Goal: Information Seeking & Learning: Learn about a topic

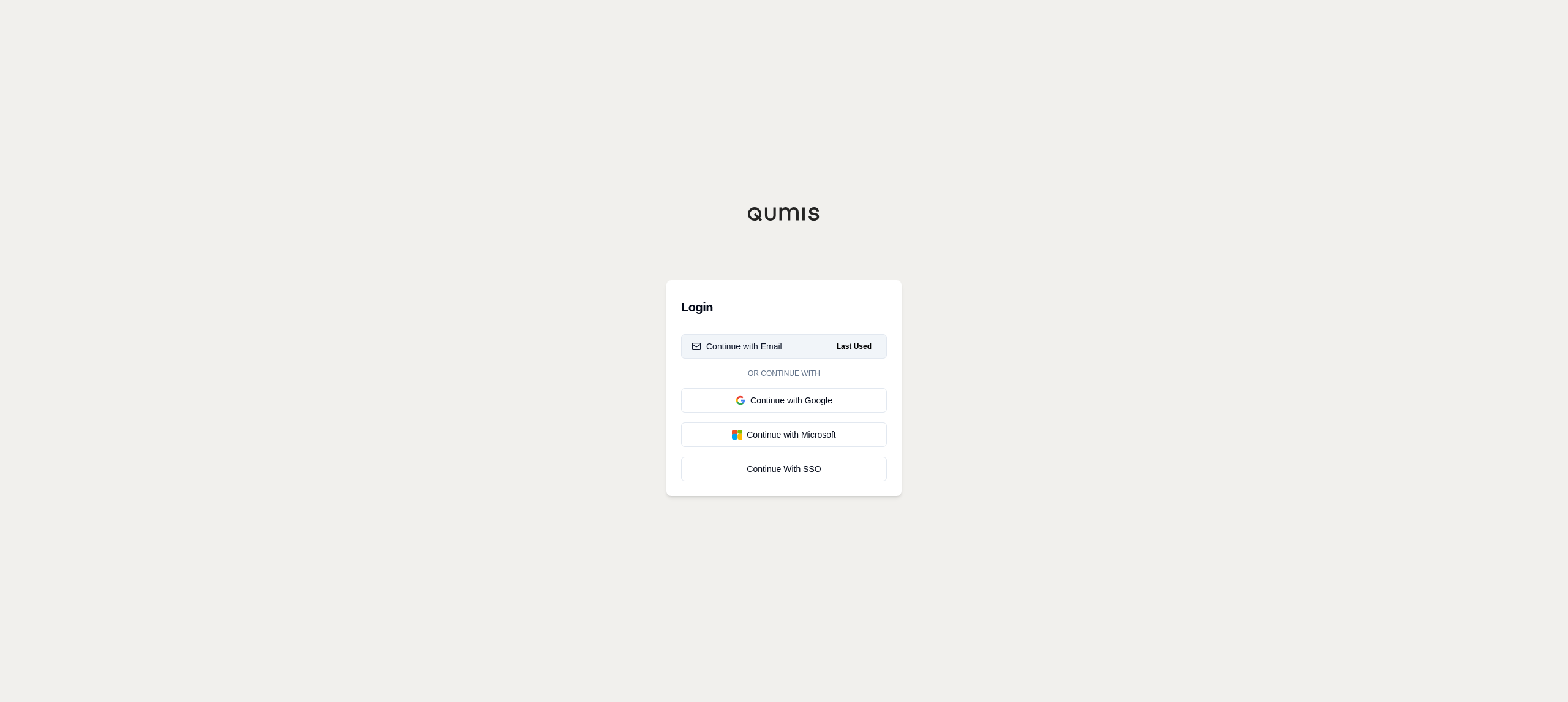
click at [782, 344] on div "Continue with Email" at bounding box center [737, 347] width 91 height 12
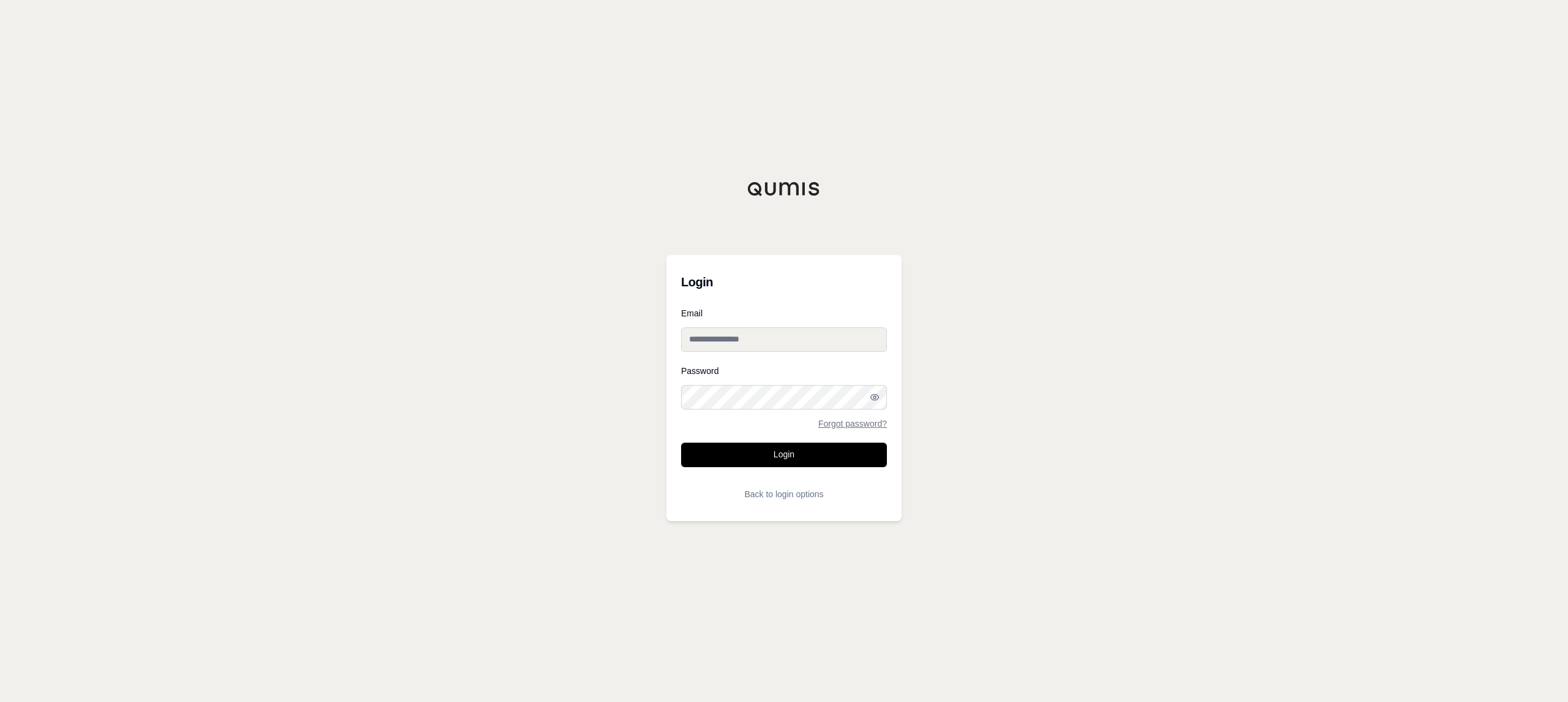
type input "**********"
click at [819, 457] on button "Login" at bounding box center [784, 455] width 206 height 25
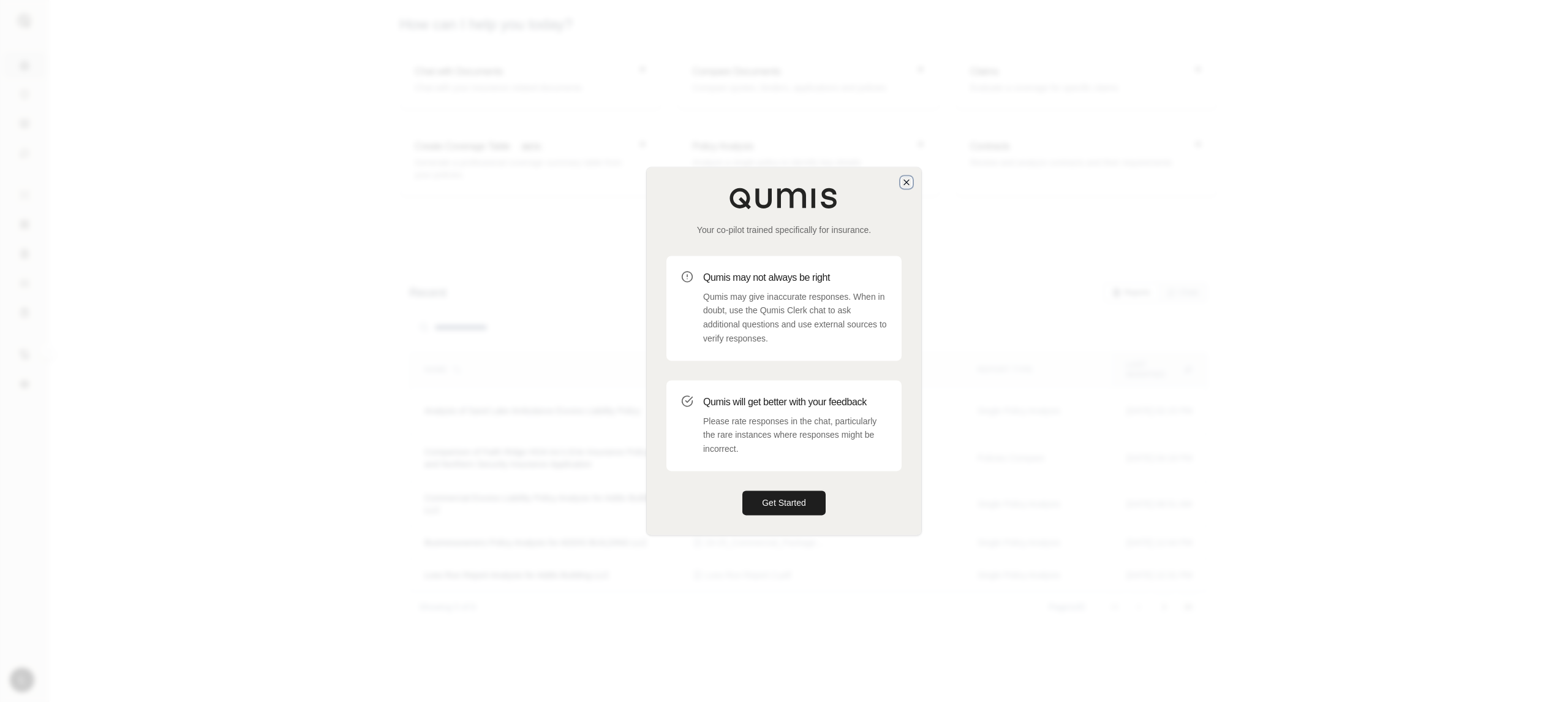
click at [905, 185] on icon "button" at bounding box center [907, 182] width 10 height 10
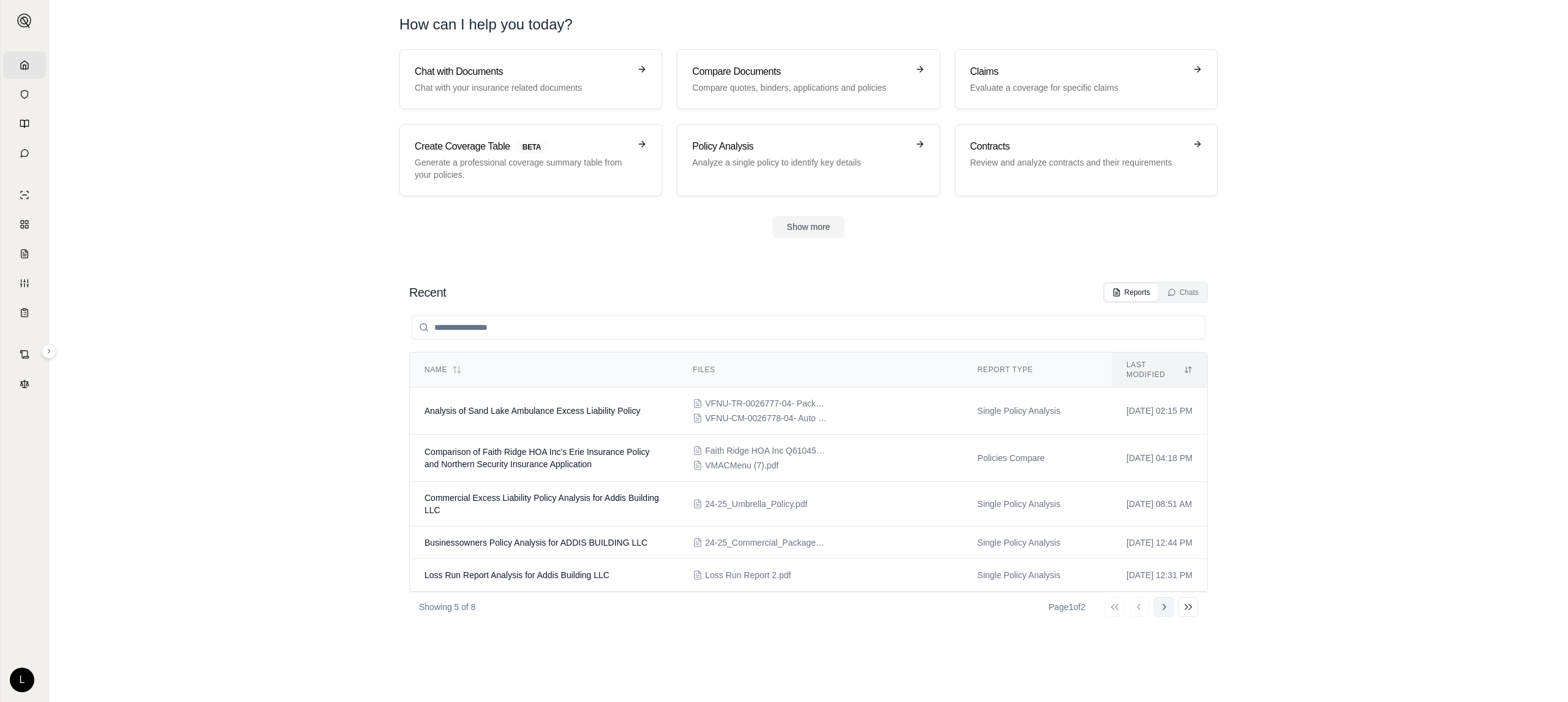
click at [1168, 608] on button "Go to next page" at bounding box center [1164, 606] width 20 height 20
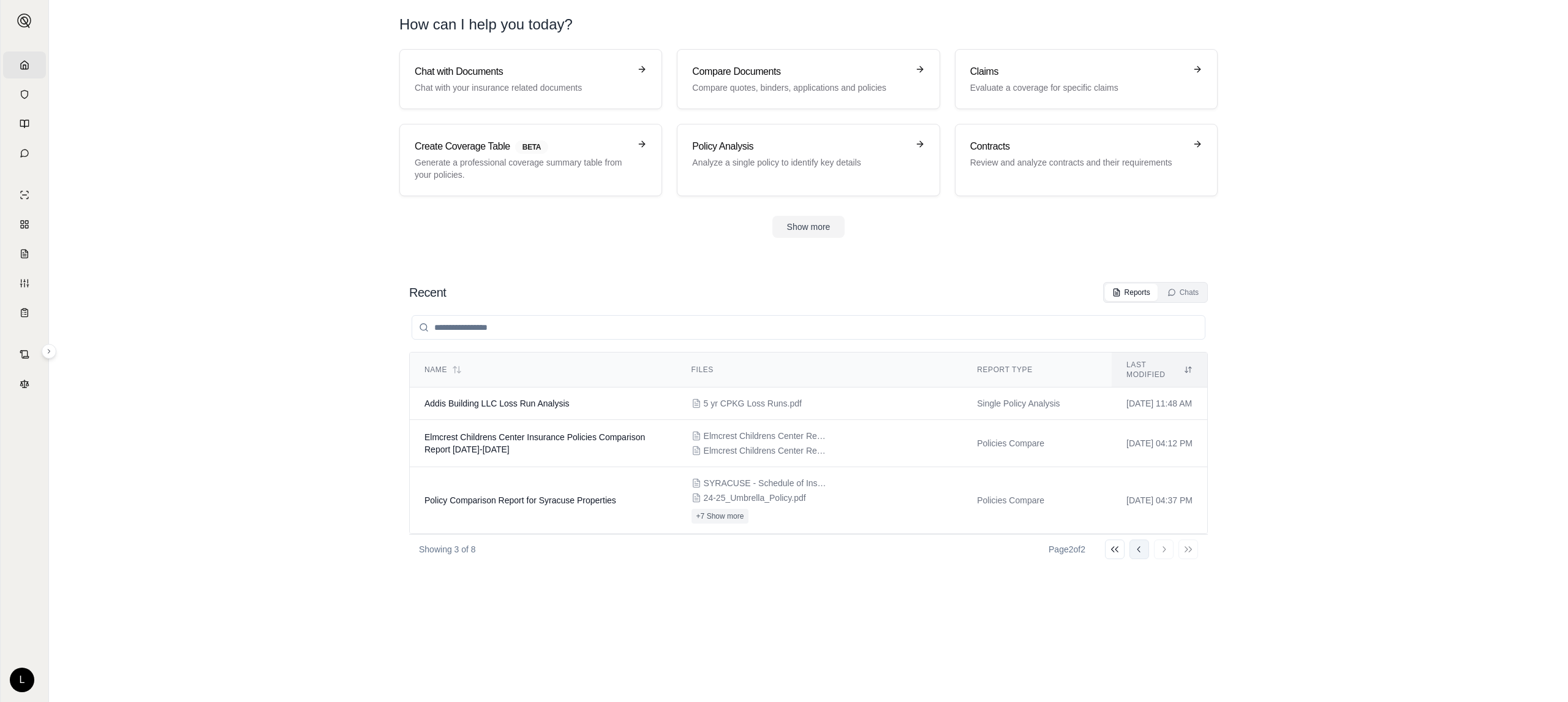
click at [1143, 545] on icon at bounding box center [1140, 549] width 10 height 10
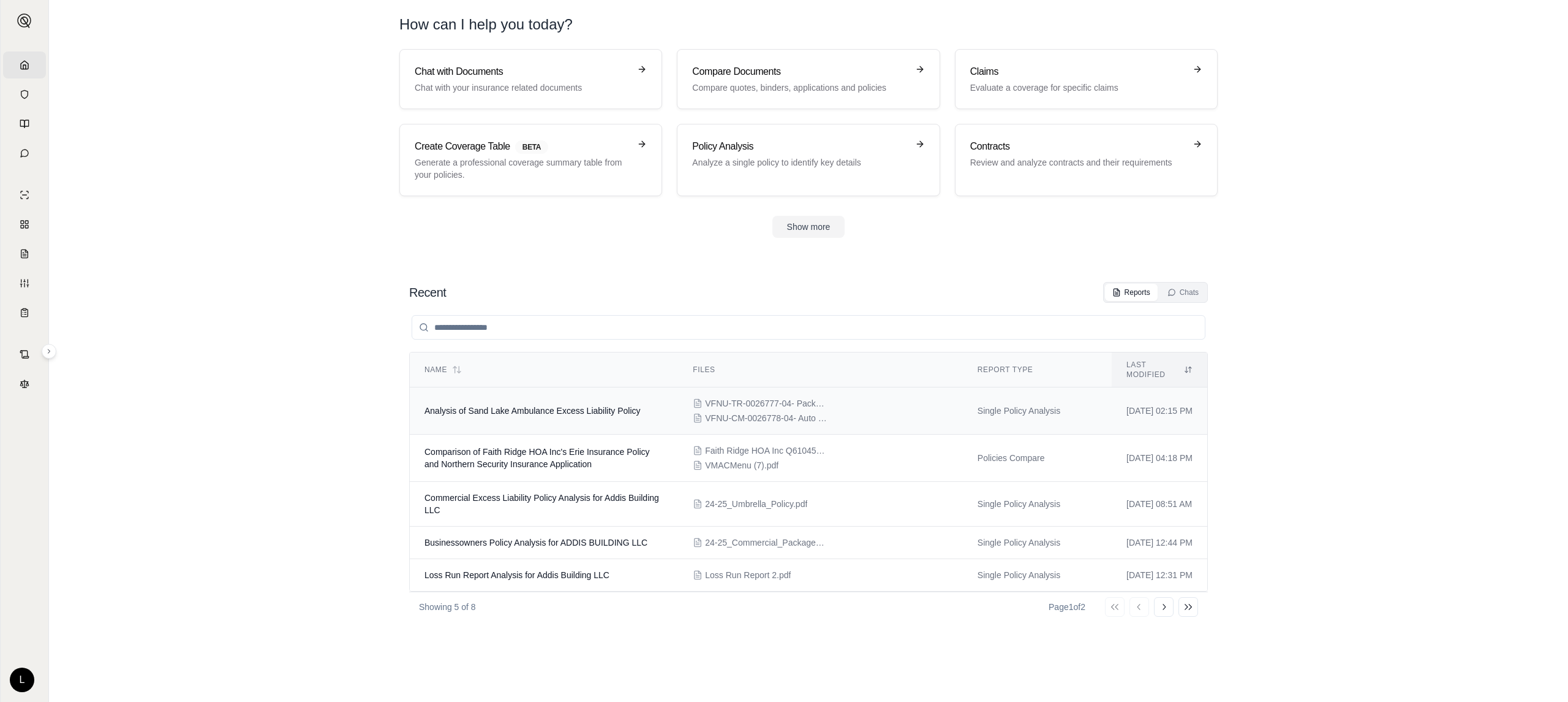
click at [625, 406] on span "Analysis of Sand Lake Ambulance Excess Liability Policy" at bounding box center [532, 411] width 217 height 10
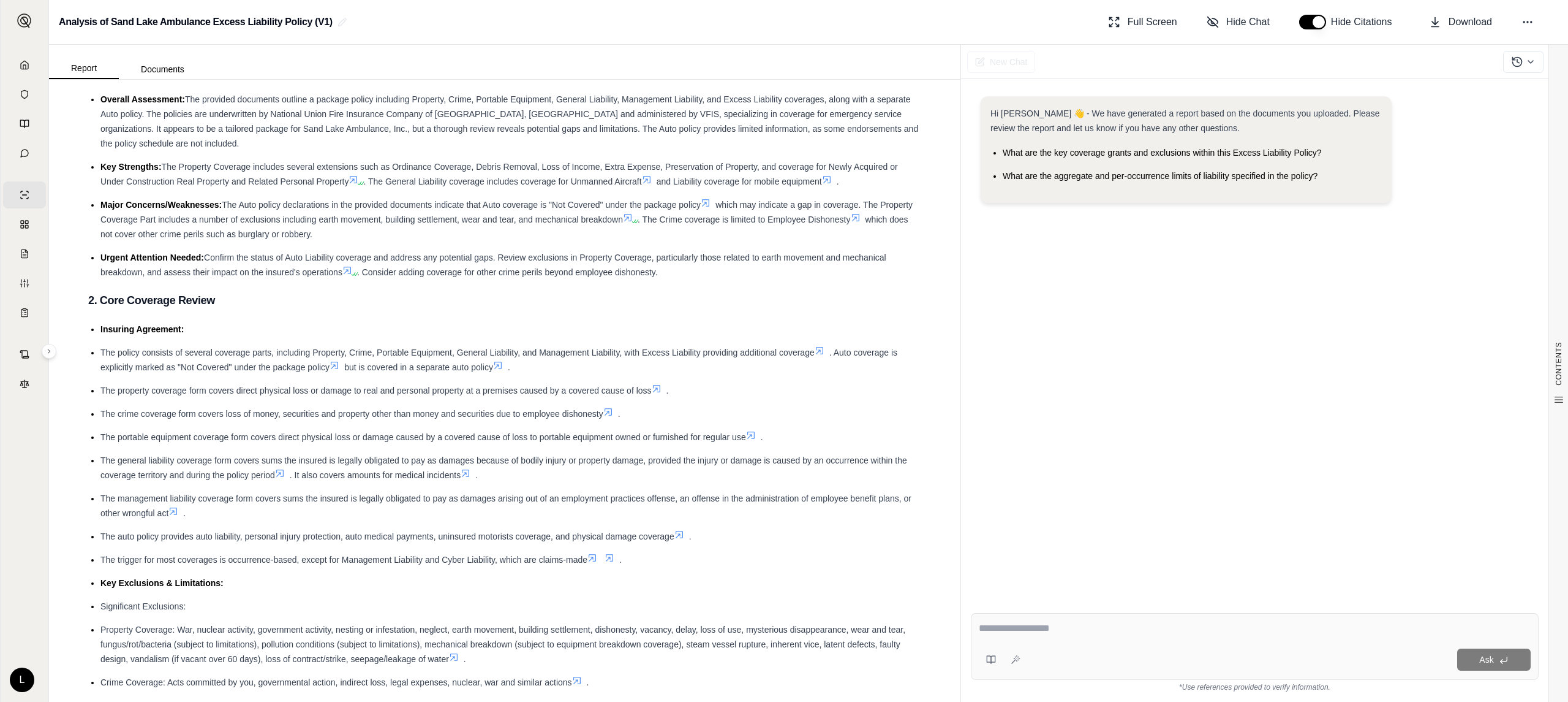
scroll to position [81, 0]
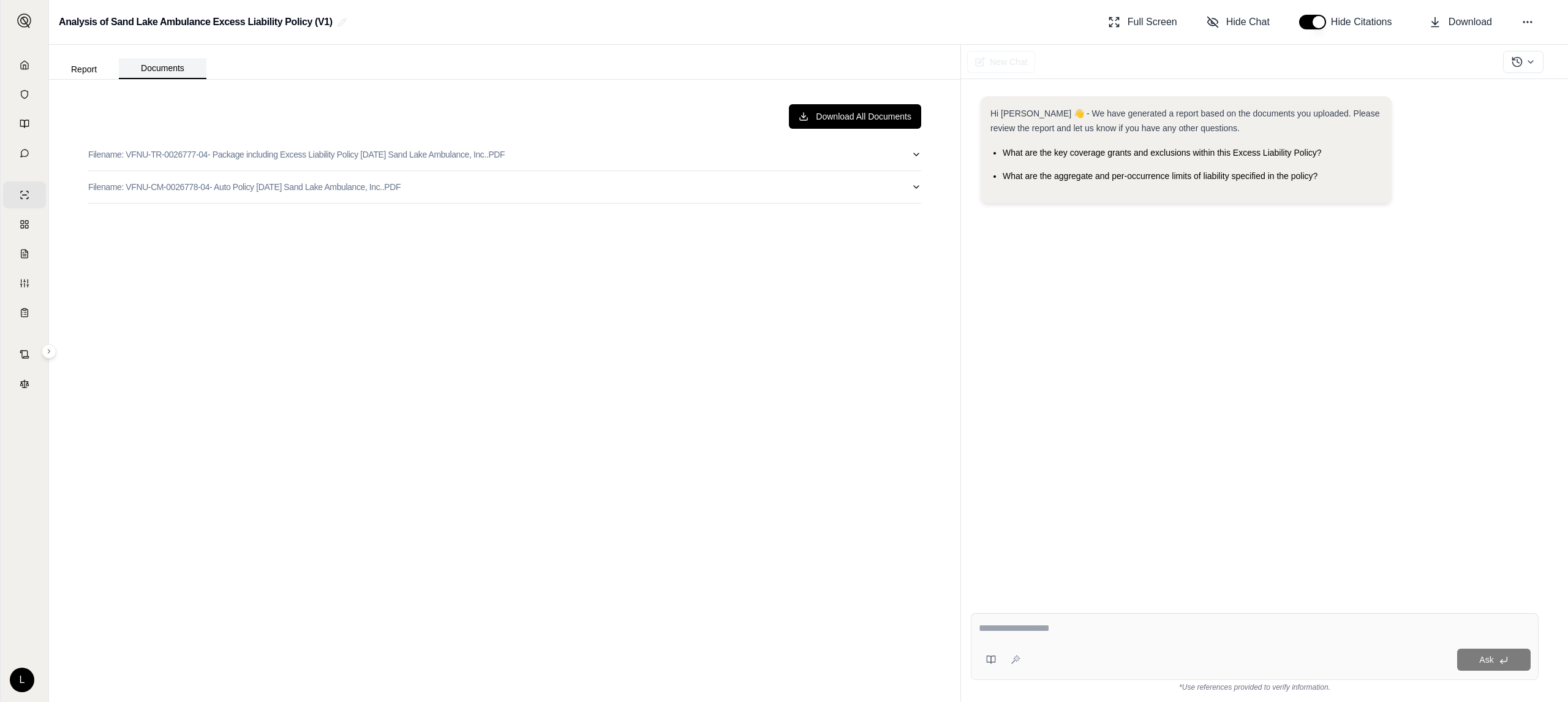
click at [172, 68] on button "Documents" at bounding box center [163, 68] width 87 height 21
click at [353, 157] on p "Filename: VFNU-TR-0026777-04- Package including Excess Liability Policy [DATE] …" at bounding box center [297, 154] width 417 height 12
click at [81, 81] on div "Download All Documents Filename: VFNU-TR-0026777-04- Package including Excess L…" at bounding box center [505, 391] width 911 height 622
click at [81, 72] on button "Report" at bounding box center [84, 69] width 70 height 20
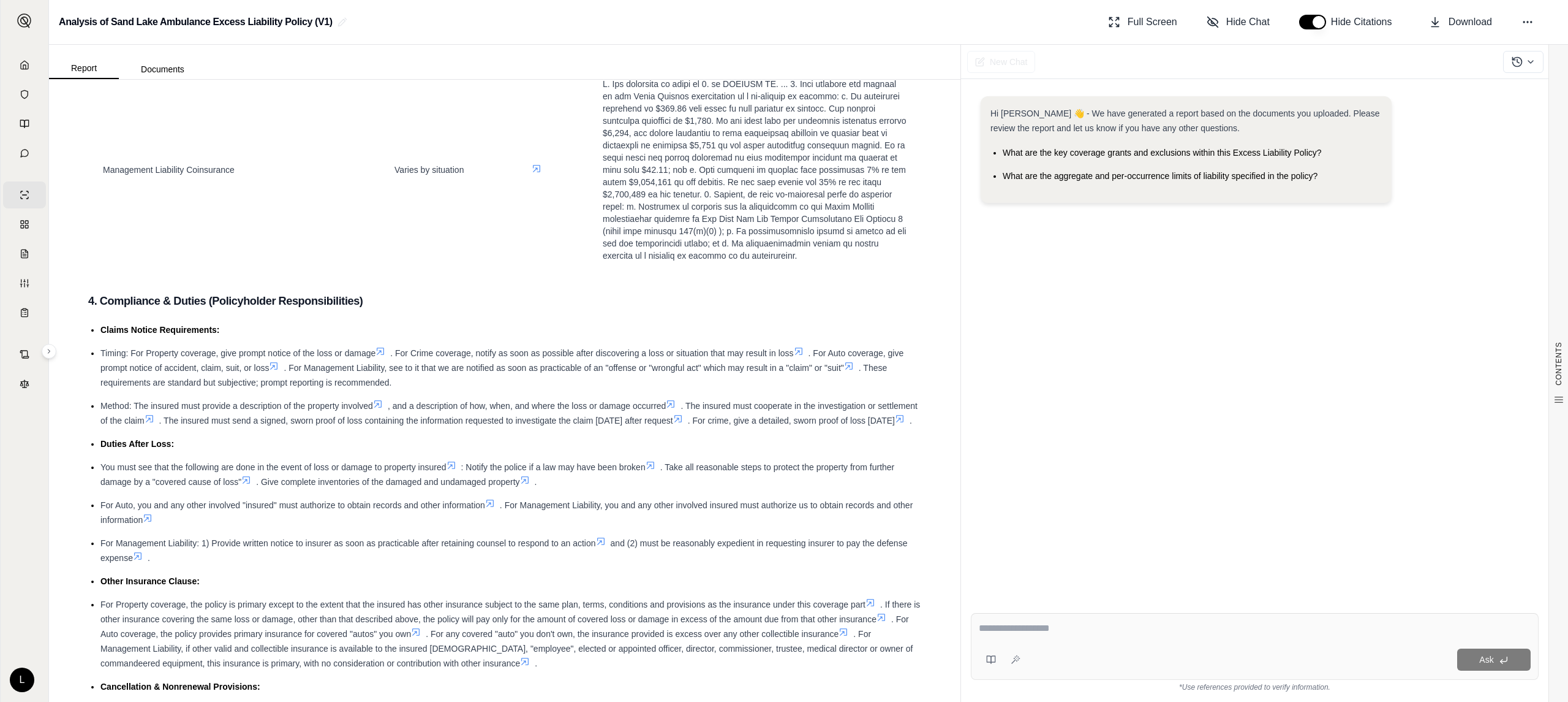
scroll to position [2948, 0]
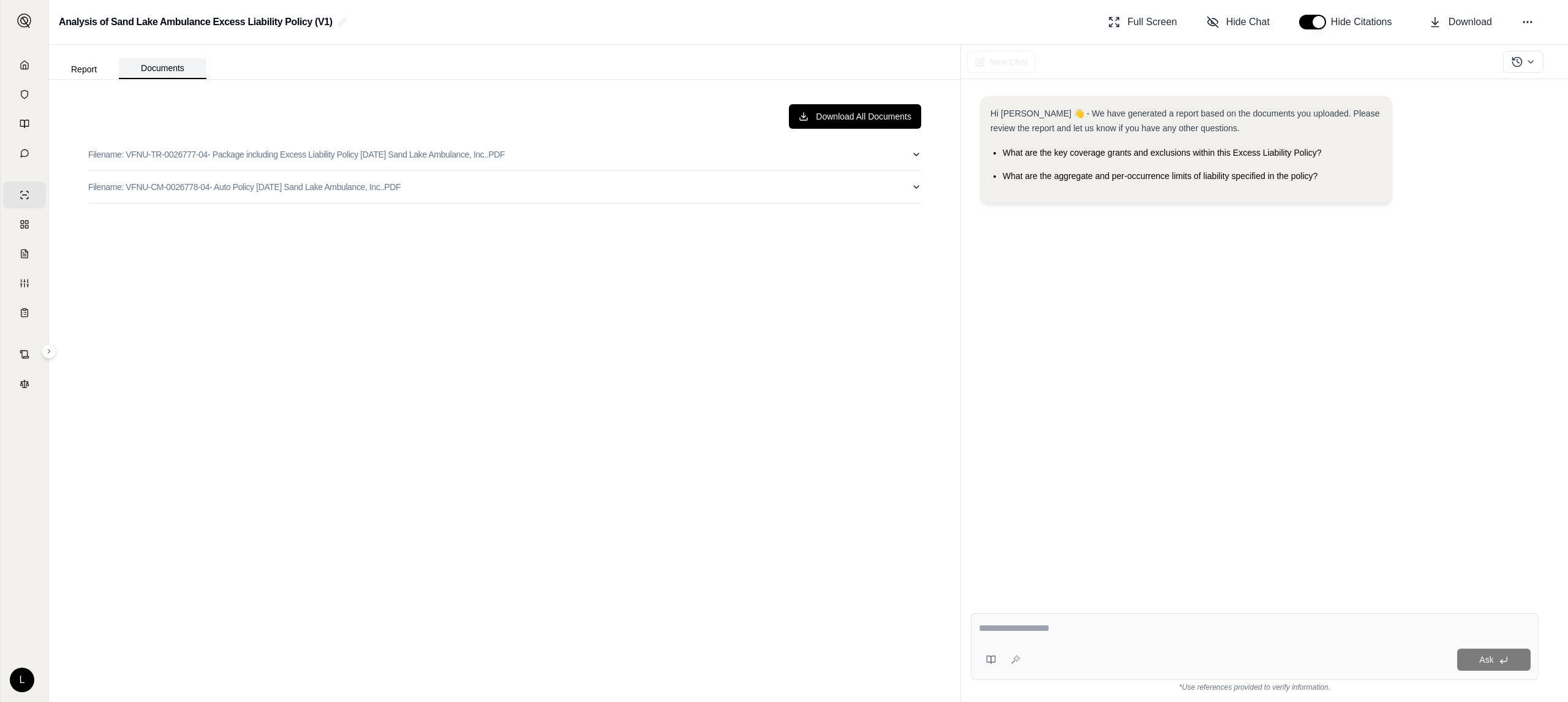
click at [172, 68] on button "Documents" at bounding box center [163, 68] width 87 height 21
click at [87, 71] on button "Report" at bounding box center [84, 69] width 70 height 20
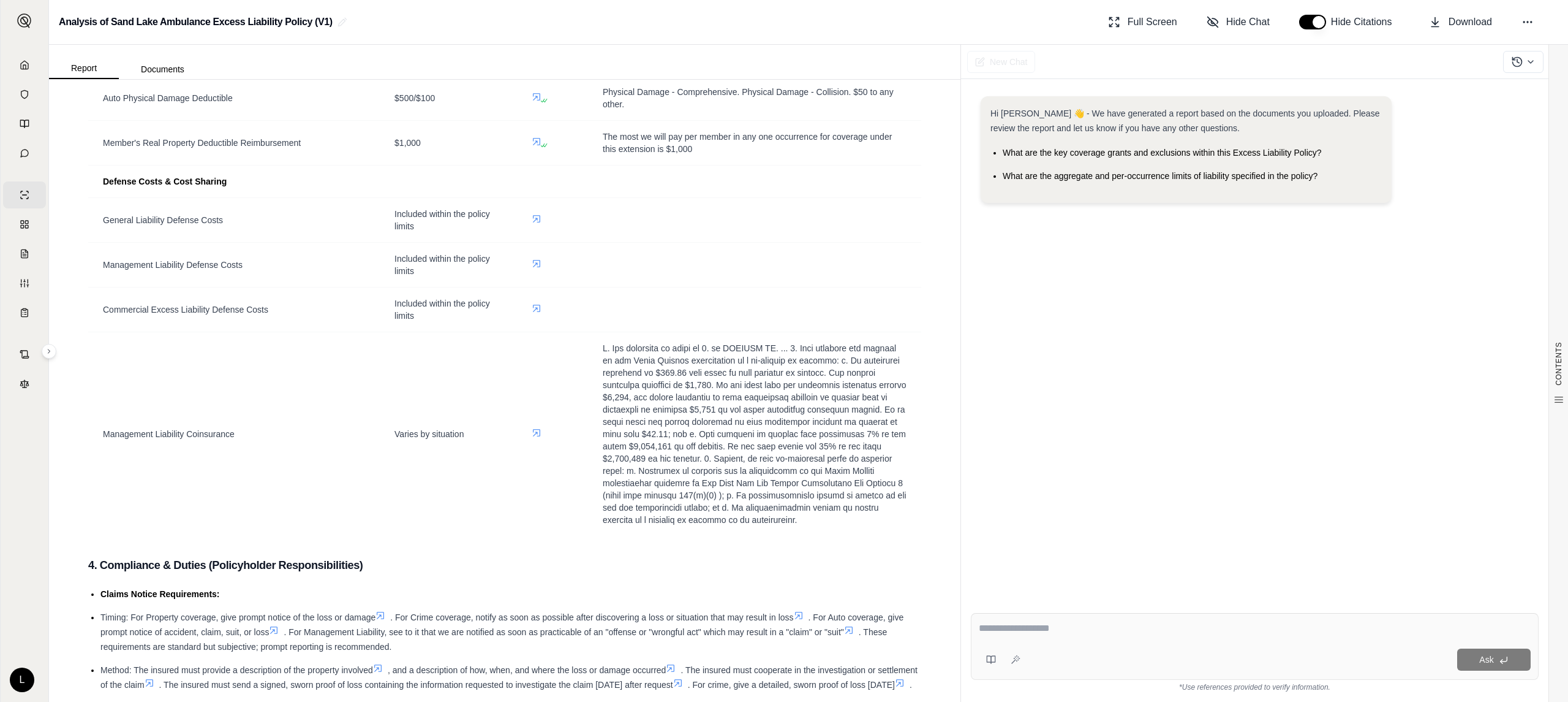
click at [1199, 645] on div "Ask" at bounding box center [1254, 647] width 568 height 67
type textarea "**********"
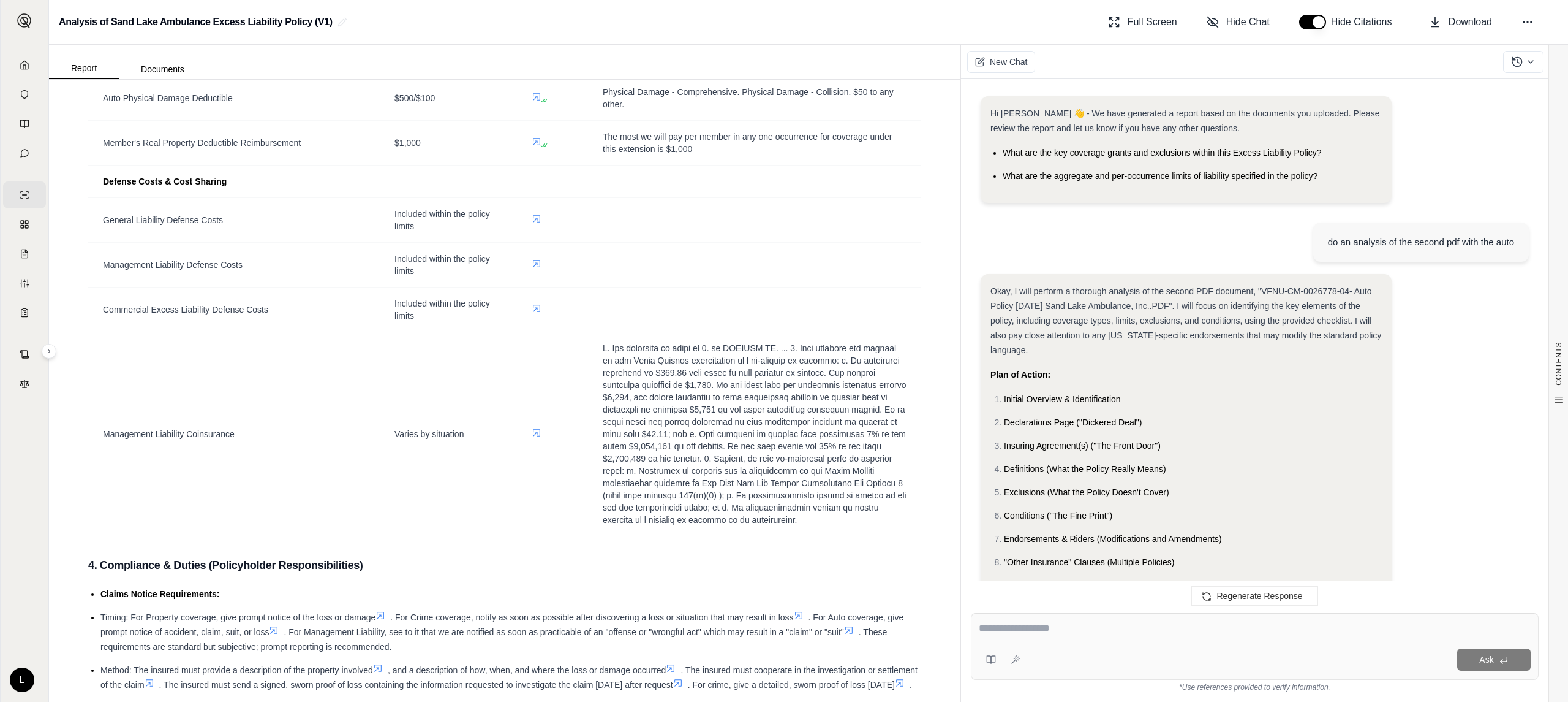
scroll to position [3396, 0]
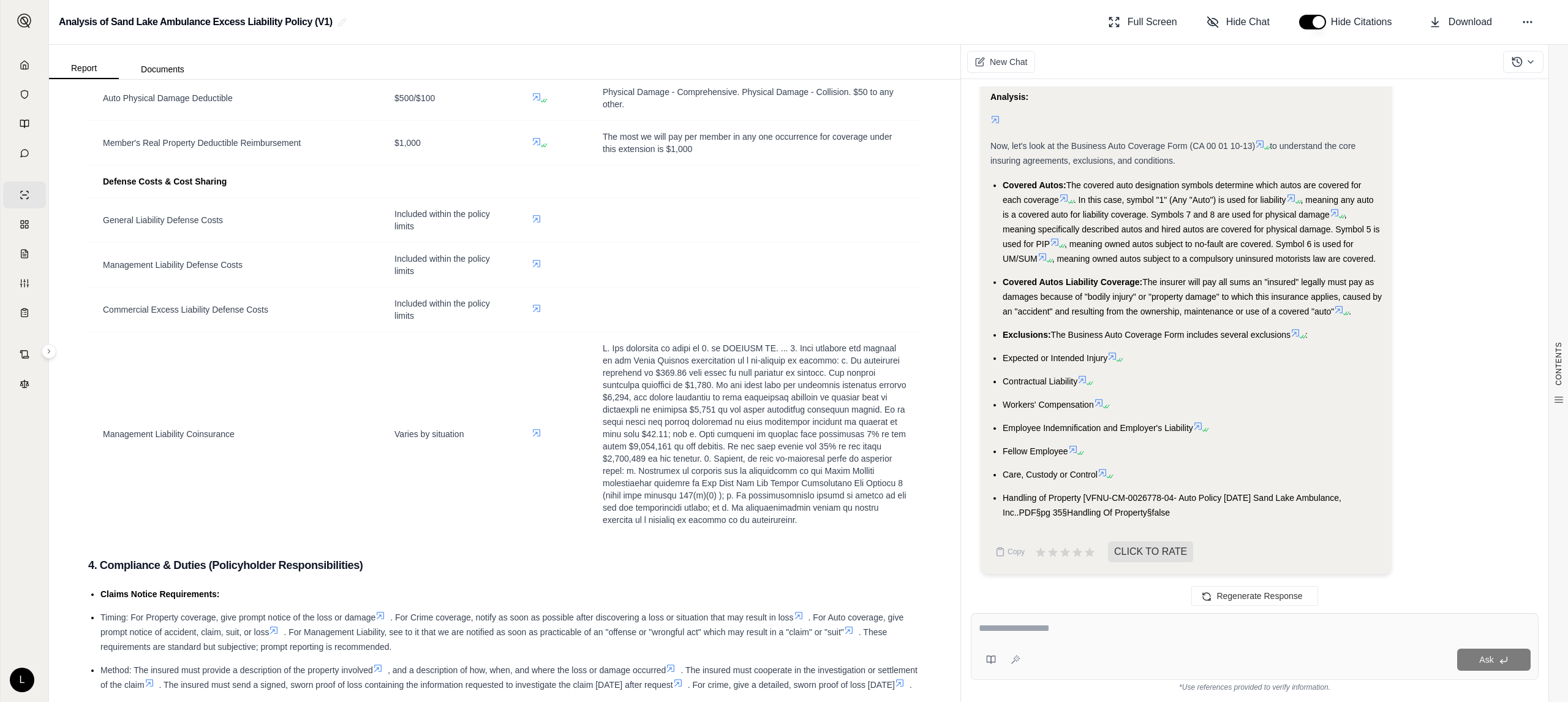
click at [1155, 643] on div "Ask" at bounding box center [1254, 647] width 568 height 67
type textarea "**********"
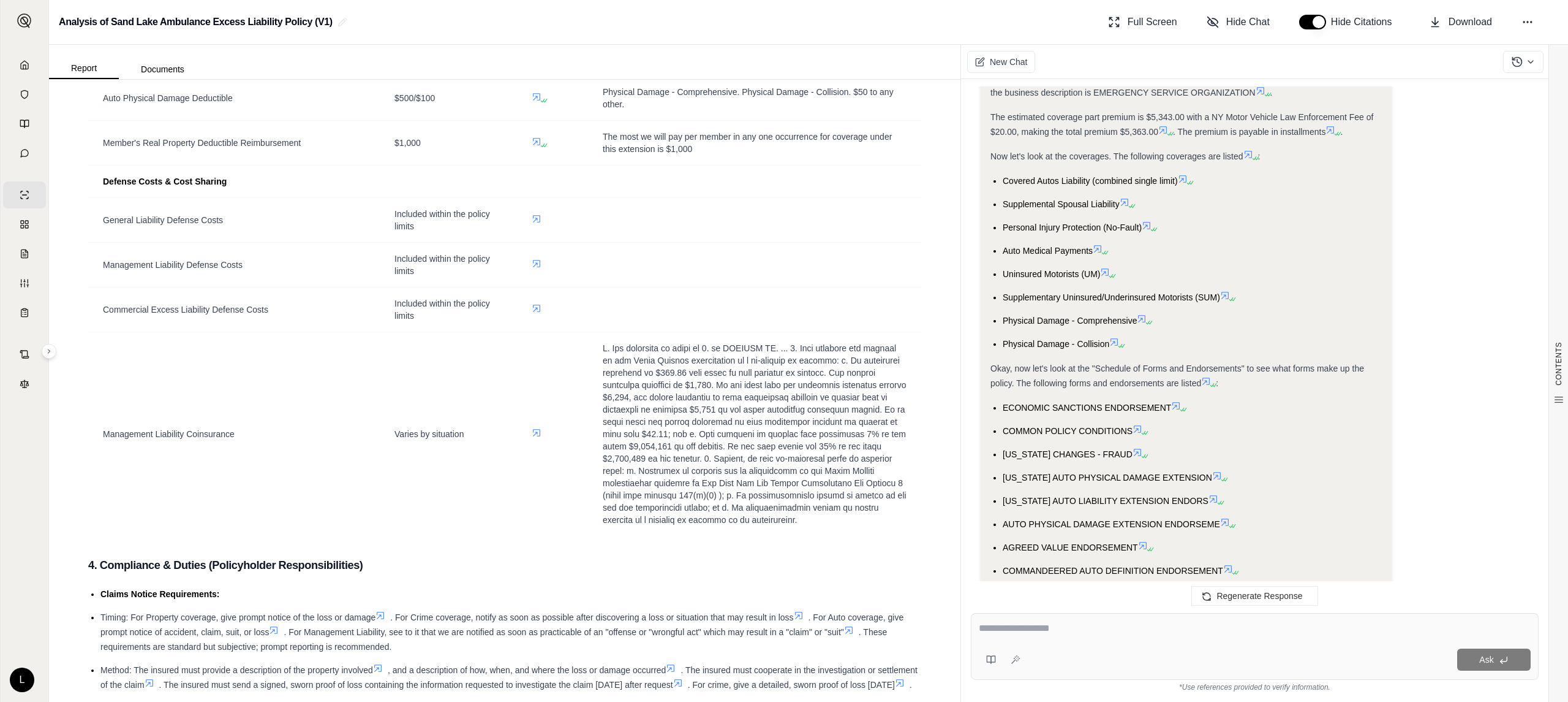
scroll to position [508, 0]
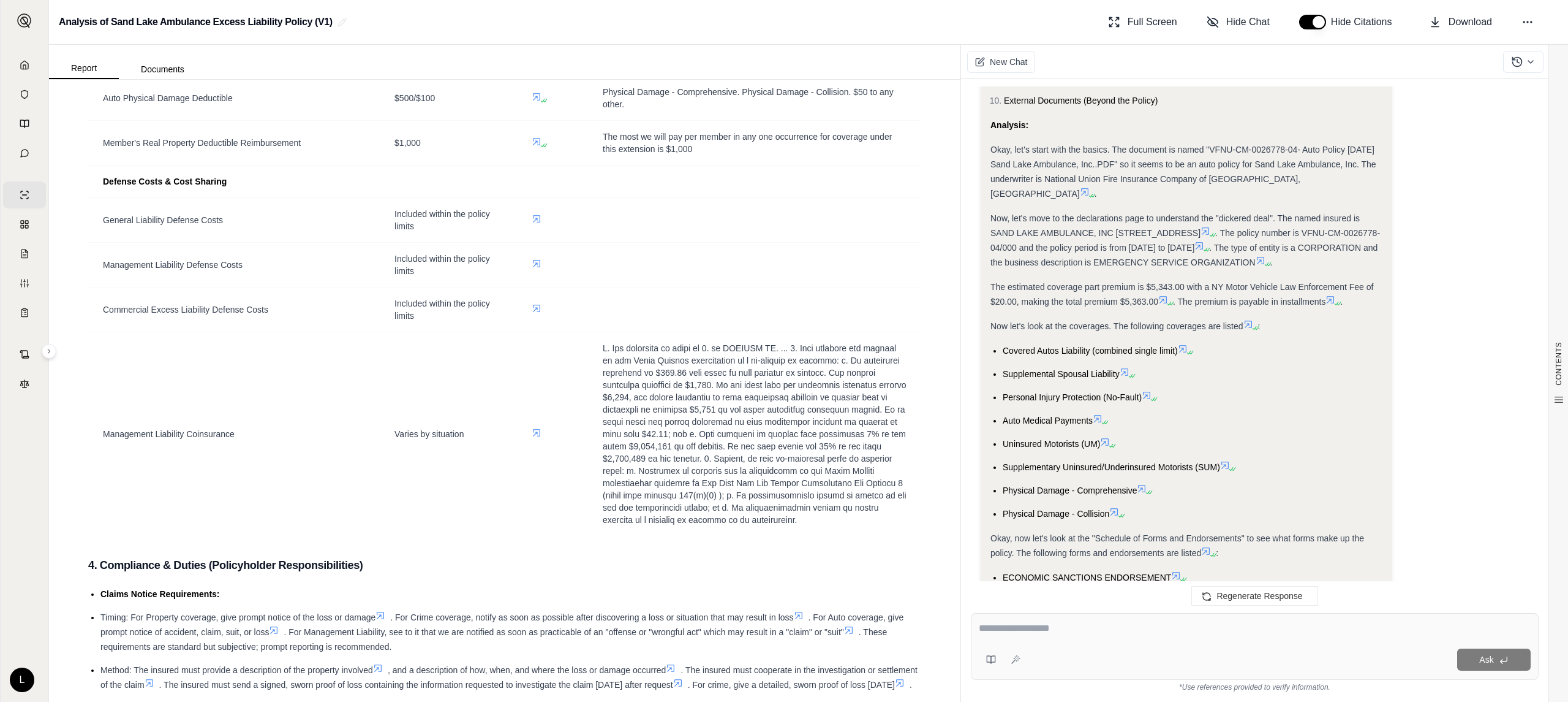
drag, startPoint x: 1228, startPoint y: 326, endPoint x: 973, endPoint y: 324, distance: 255.0
click at [973, 324] on div "Hi [PERSON_NAME] 👋 - We have generated a report based on the documents you uplo…" at bounding box center [1254, 340] width 568 height 507
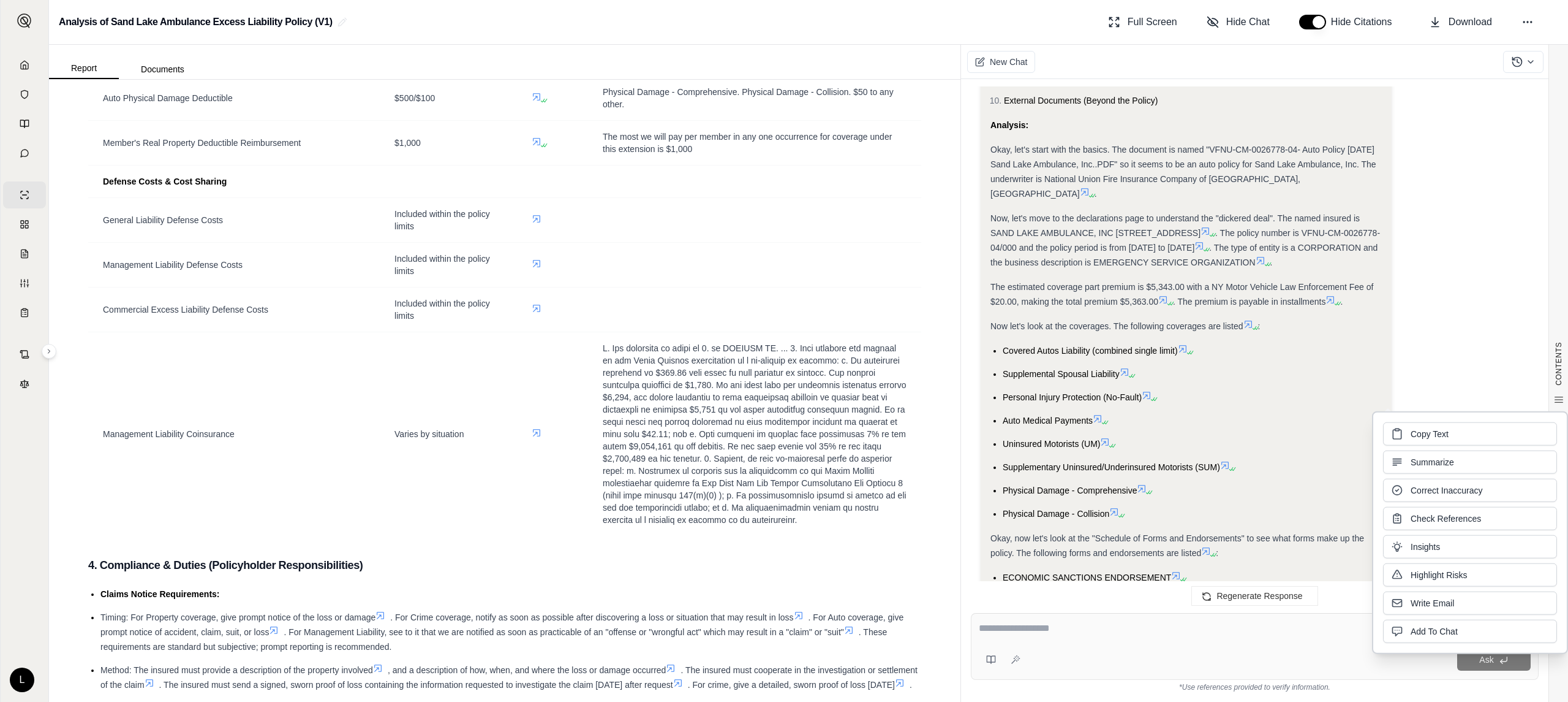
scroll to position [835, 0]
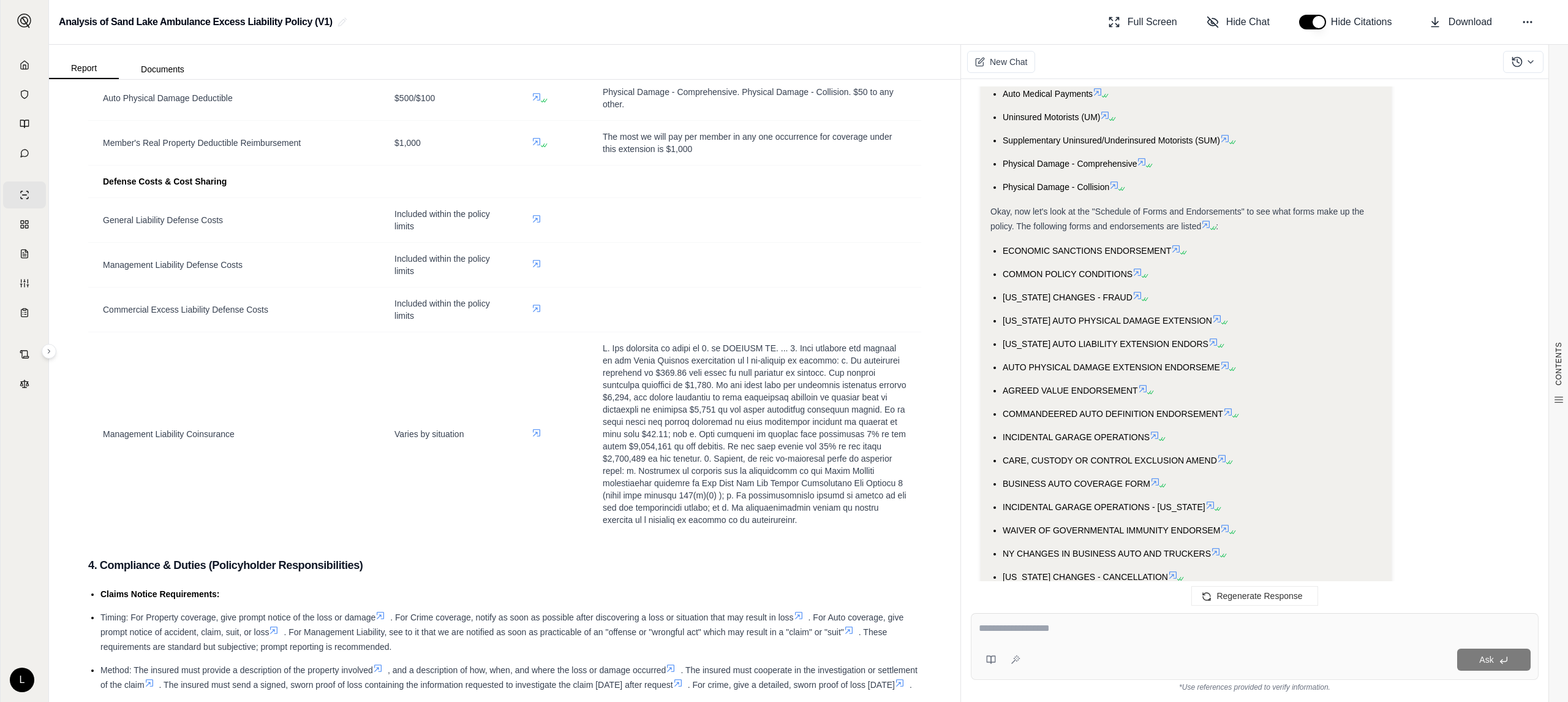
click at [1177, 418] on li "COMMANDEERED AUTO DEFINITION ENDORSEMENT" at bounding box center [1192, 414] width 379 height 15
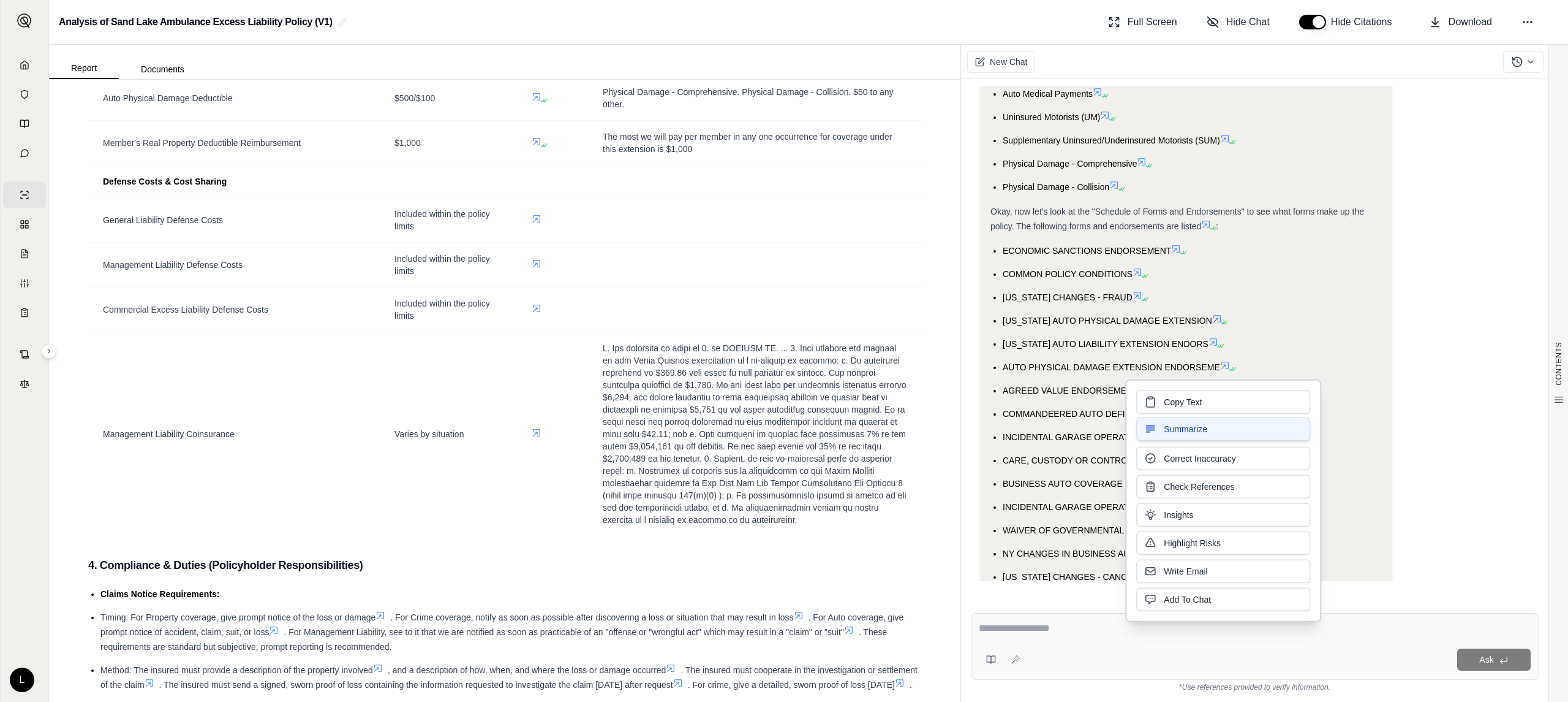
click at [1251, 424] on button "Summarize" at bounding box center [1223, 429] width 174 height 23
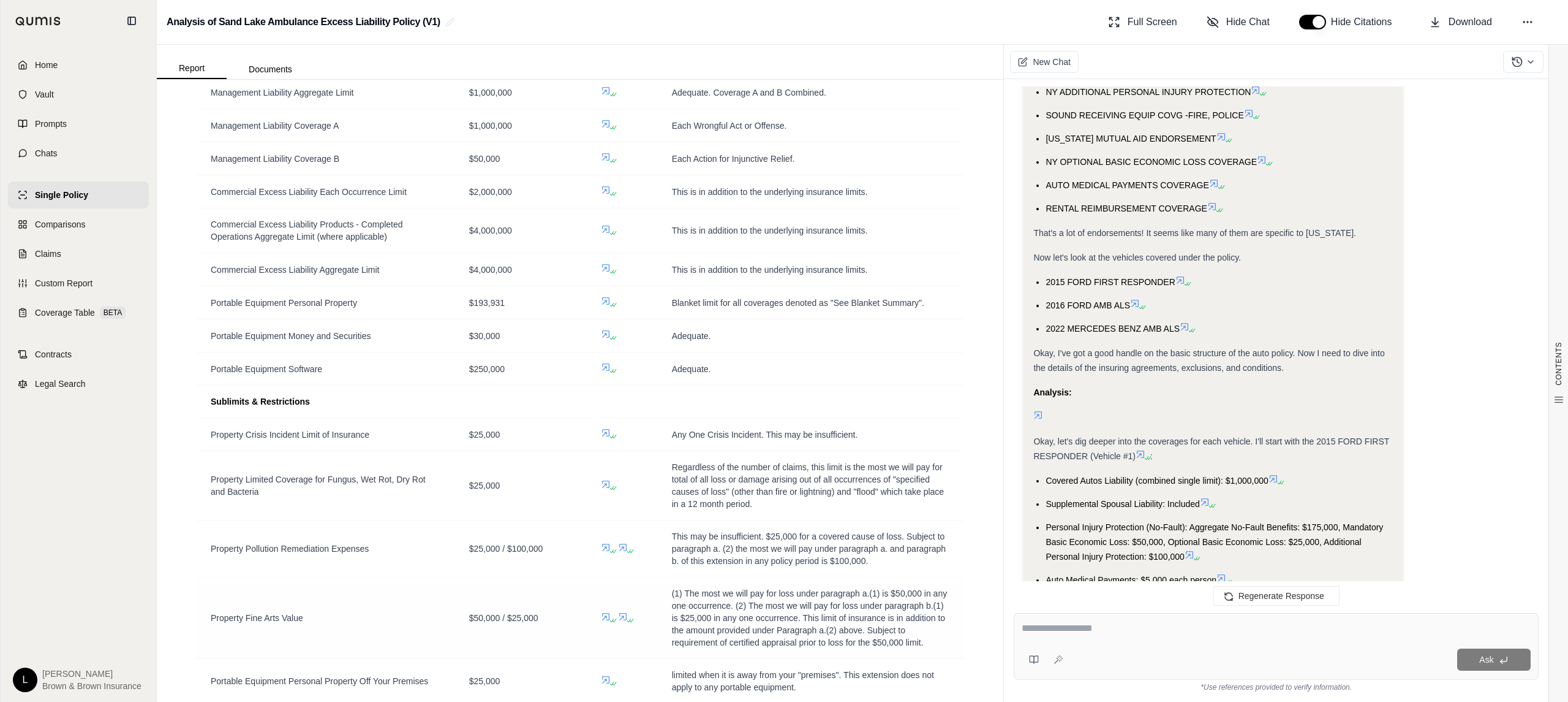
scroll to position [1552, 0]
click at [1126, 636] on div at bounding box center [1276, 630] width 509 height 19
drag, startPoint x: 1476, startPoint y: 645, endPoint x: 1358, endPoint y: 610, distance: 123.1
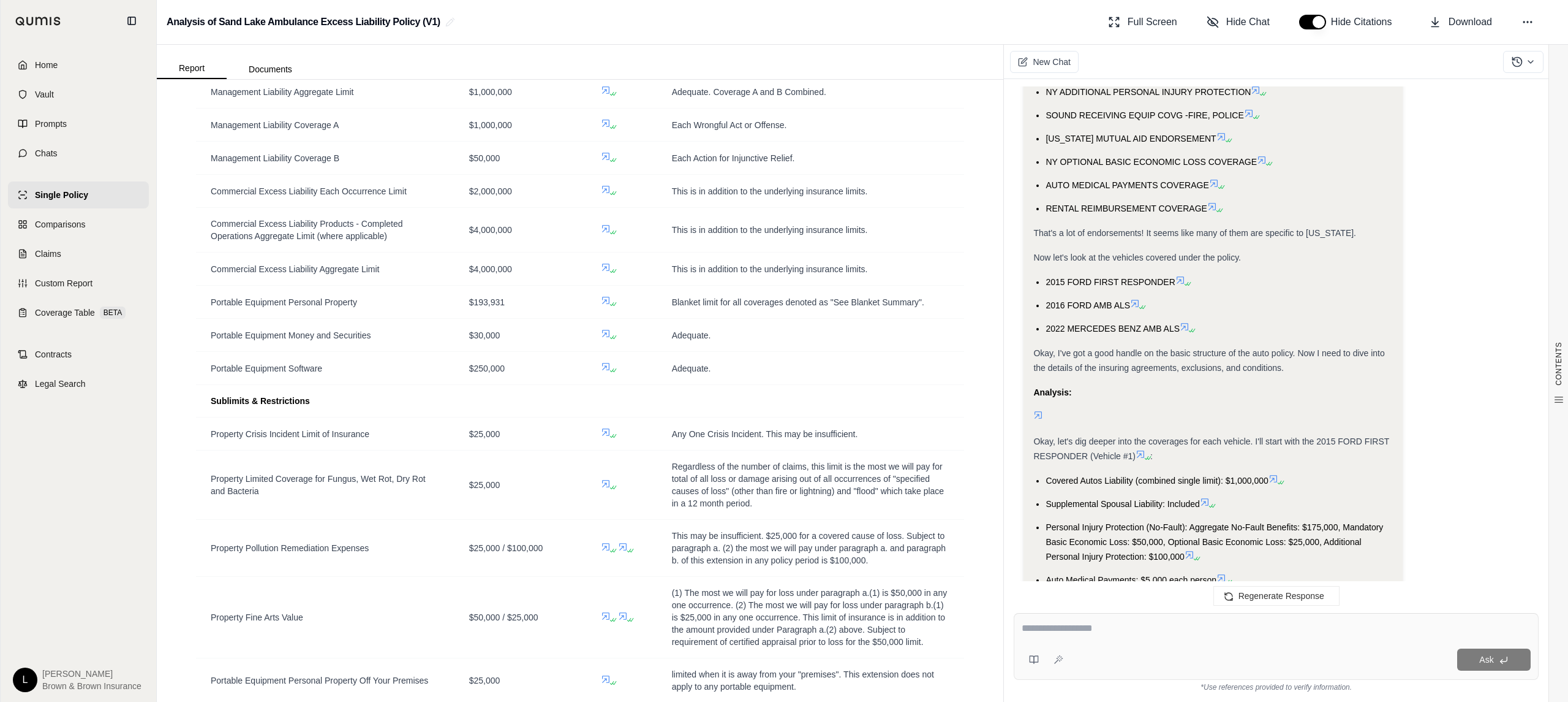
click at [1446, 630] on div "Ask" at bounding box center [1276, 647] width 525 height 67
type textarea "**********"
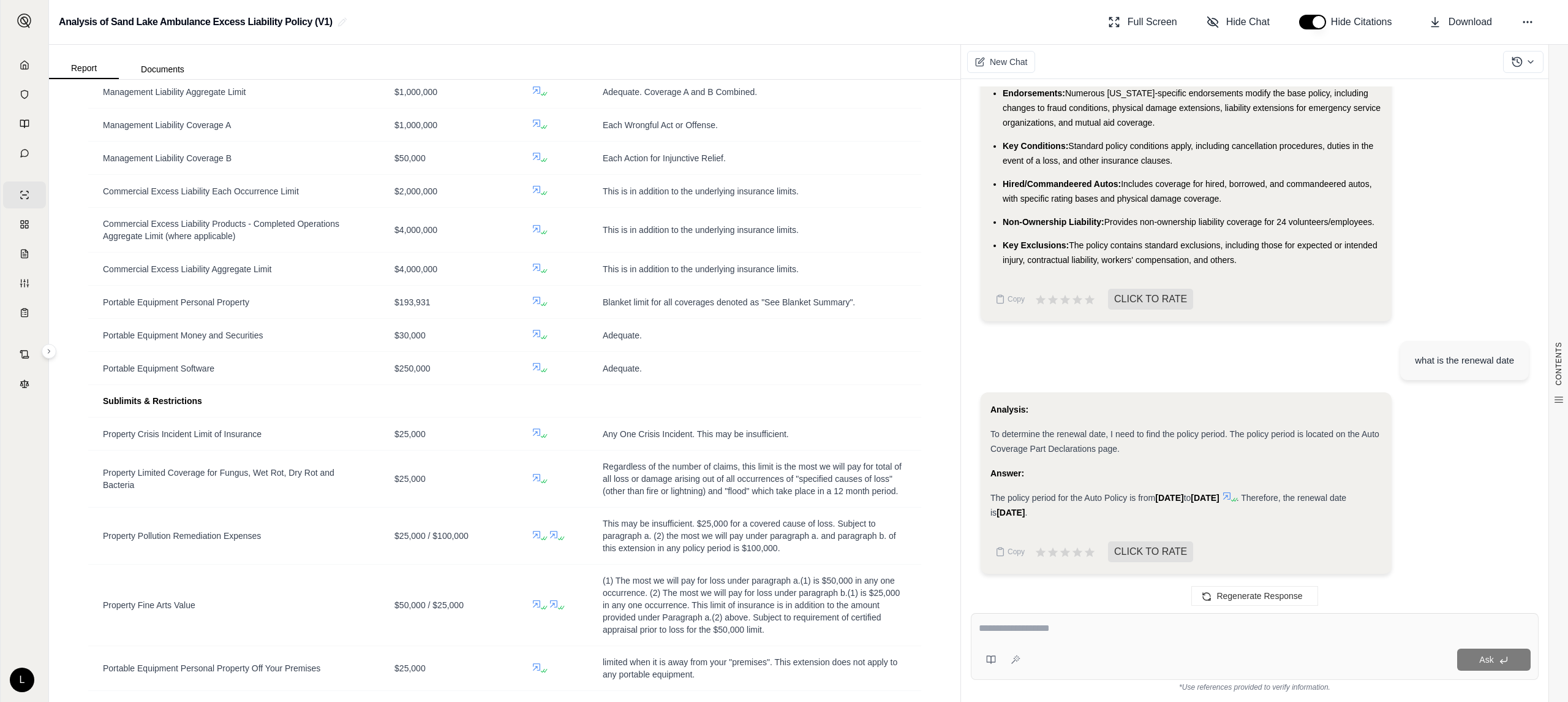
scroll to position [6078, 0]
